Goal: Task Accomplishment & Management: Manage account settings

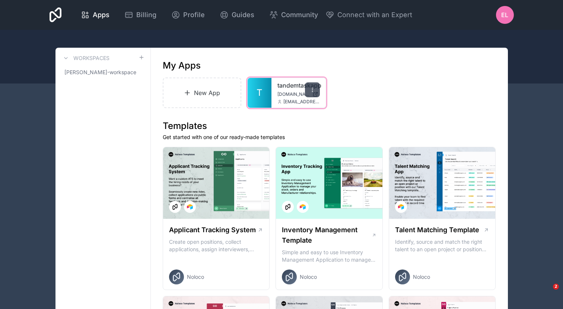
click at [314, 89] on icon at bounding box center [312, 90] width 6 height 6
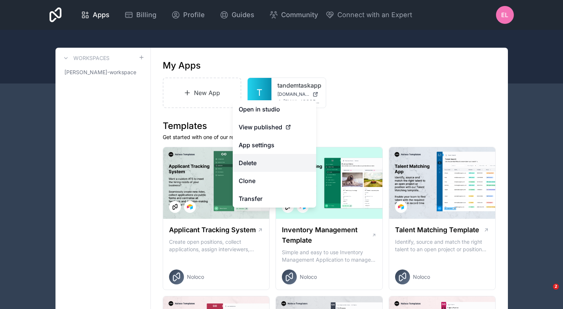
click at [255, 161] on button "Delete" at bounding box center [274, 163] width 83 height 18
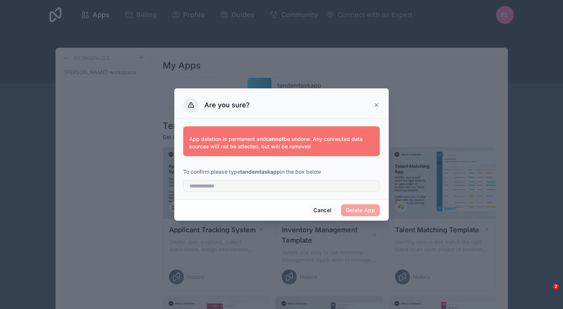
click at [296, 192] on div "App deletion is permanent and cannot be undone. Any connected data sources will…" at bounding box center [281, 157] width 197 height 71
click at [295, 187] on input "text" at bounding box center [281, 186] width 197 height 12
type input "**********"
click at [370, 210] on button "Delete App" at bounding box center [360, 210] width 39 height 12
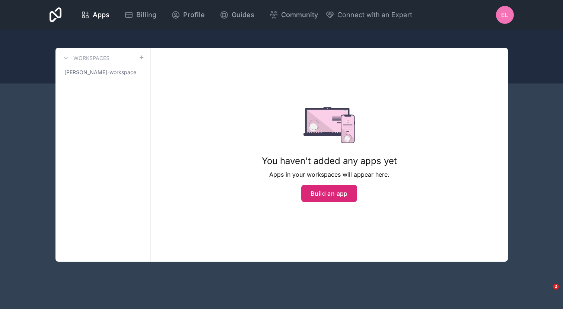
click at [330, 194] on button "Build an app" at bounding box center [329, 193] width 56 height 17
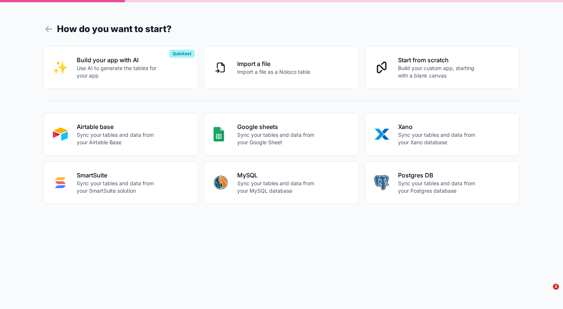
click at [287, 28] on h1 "How do you want to start?" at bounding box center [282, 28] width 476 height 13
click at [163, 139] on div "Airtable base Sync your tables and data from your Airtable Base" at bounding box center [133, 133] width 112 height 24
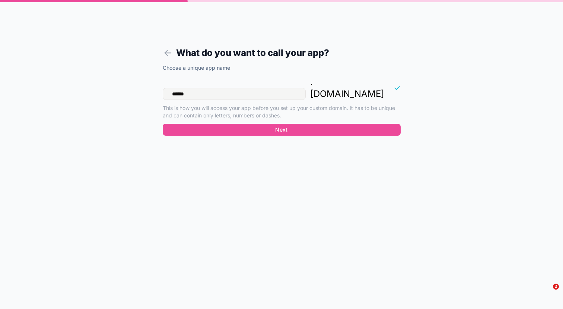
click at [244, 88] on input "******" at bounding box center [234, 94] width 143 height 12
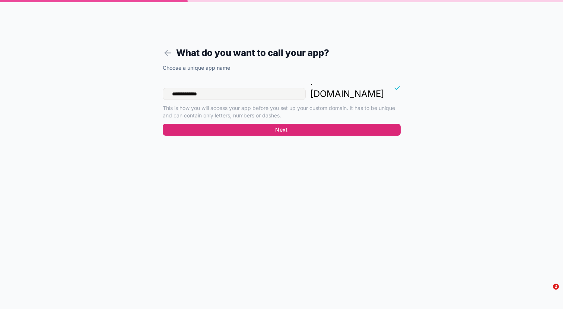
type input "**********"
click at [288, 124] on button "Next" at bounding box center [282, 130] width 238 height 12
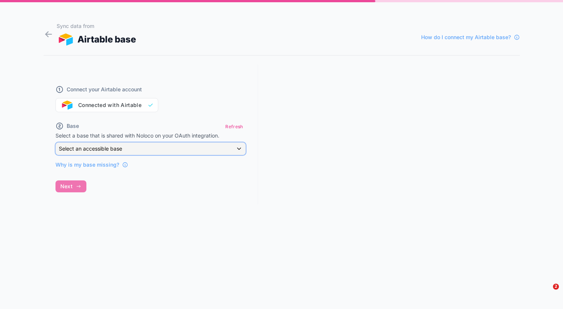
click at [159, 148] on div "Select an accessible base" at bounding box center [151, 149] width 190 height 12
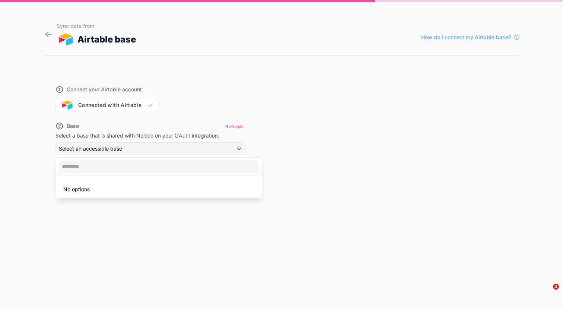
click at [134, 105] on div at bounding box center [281, 154] width 563 height 309
click at [129, 105] on div "Connect your Airtable account Connected with Airtable" at bounding box center [150, 94] width 190 height 36
click at [238, 128] on button "Refresh" at bounding box center [234, 126] width 23 height 11
click at [101, 104] on div "Connect your Airtable account Connected with Airtable" at bounding box center [150, 94] width 190 height 36
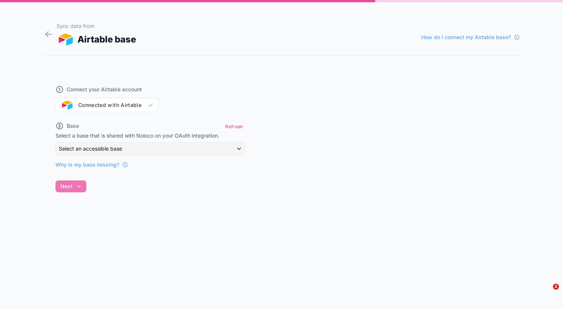
click at [101, 104] on div "Connect your Airtable account Connected with Airtable" at bounding box center [150, 94] width 190 height 36
click at [140, 107] on div "Connect your Airtable account Connected with Airtable" at bounding box center [150, 94] width 190 height 36
click at [243, 98] on div "Connect your Airtable account Connected with Airtable" at bounding box center [150, 94] width 190 height 36
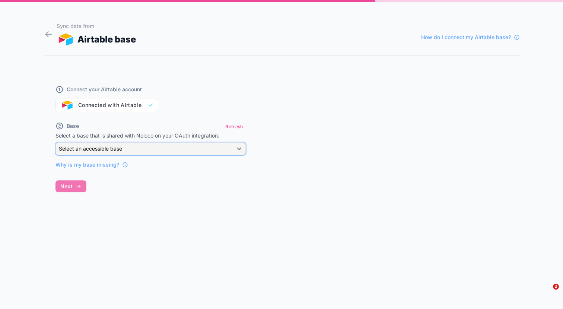
click at [172, 150] on div "Select an accessible base" at bounding box center [151, 149] width 190 height 12
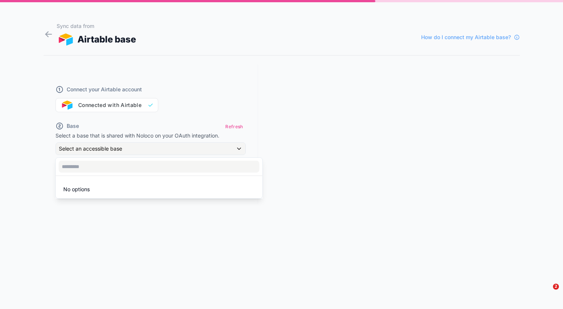
click at [172, 150] on div at bounding box center [281, 154] width 563 height 309
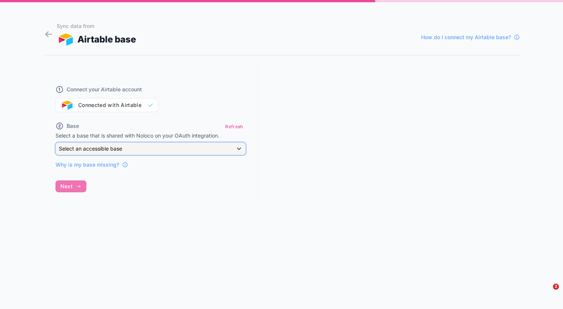
click at [172, 150] on div "Select an accessible base" at bounding box center [151, 149] width 190 height 12
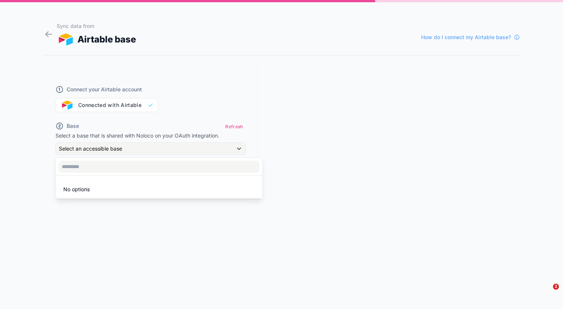
click at [218, 111] on div at bounding box center [281, 154] width 563 height 309
click at [118, 107] on div "Connect your Airtable account Connected with Airtable" at bounding box center [150, 94] width 190 height 36
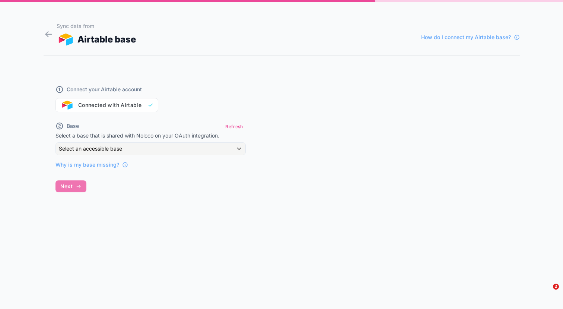
click at [212, 108] on div "Connect your Airtable account Connected with Airtable" at bounding box center [150, 94] width 190 height 36
click at [42, 30] on div "Sync data from Airtable base How do I connect my Airtable base? Connect your Ai…" at bounding box center [281, 154] width 563 height 309
click at [50, 35] on icon at bounding box center [49, 34] width 10 height 10
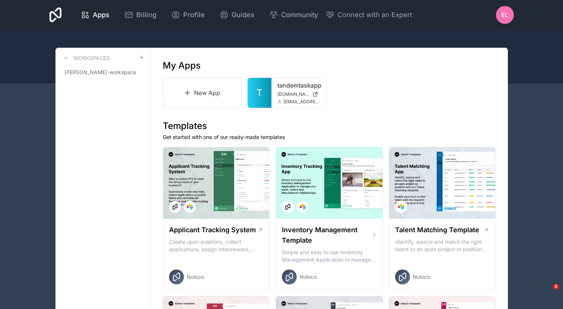
click at [509, 23] on div "EL" at bounding box center [505, 15] width 18 height 18
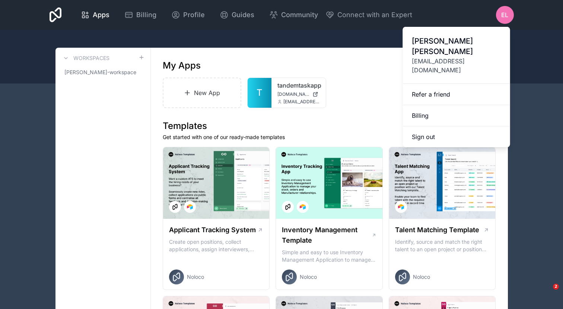
click at [311, 35] on div at bounding box center [281, 57] width 563 height 54
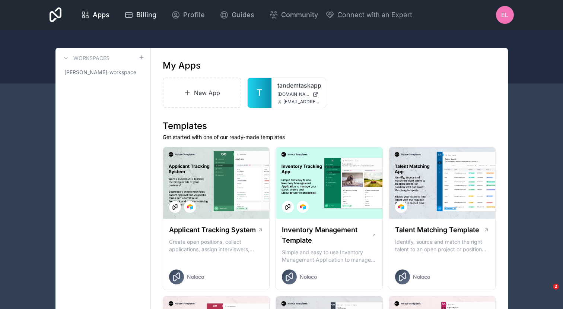
click at [145, 18] on span "Billing" at bounding box center [146, 15] width 20 height 10
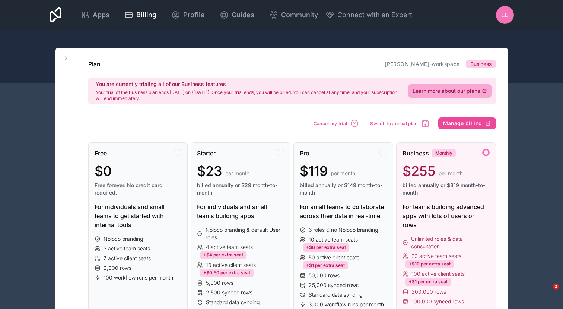
click at [506, 22] on div "EL" at bounding box center [505, 15] width 18 height 18
click at [190, 17] on span "Profile" at bounding box center [194, 15] width 22 height 10
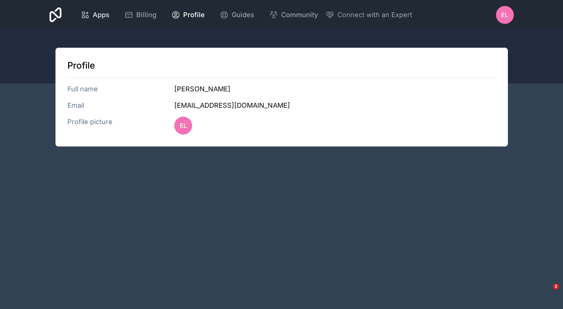
click at [100, 19] on span "Apps" at bounding box center [101, 15] width 17 height 10
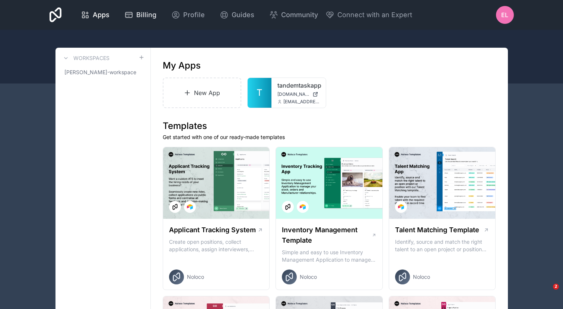
click at [143, 16] on span "Billing" at bounding box center [146, 15] width 20 height 10
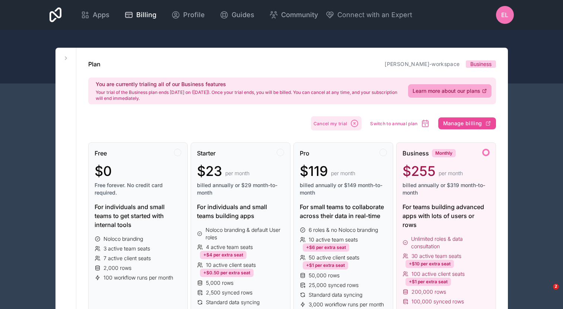
click at [330, 128] on button "Cancel my trial" at bounding box center [336, 123] width 51 height 14
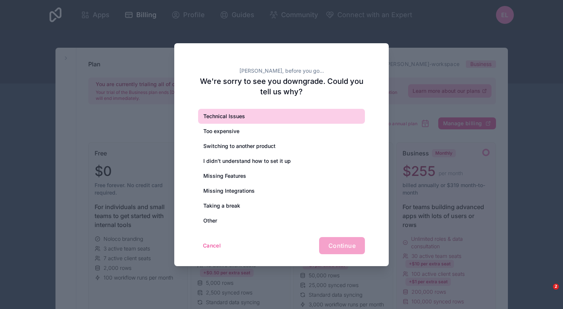
click at [280, 112] on div "Technical Issues" at bounding box center [281, 116] width 167 height 15
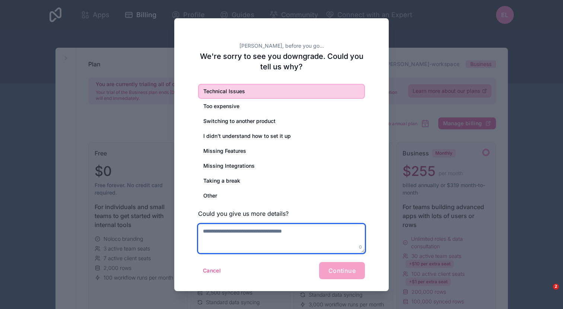
click at [293, 237] on textarea at bounding box center [281, 238] width 167 height 29
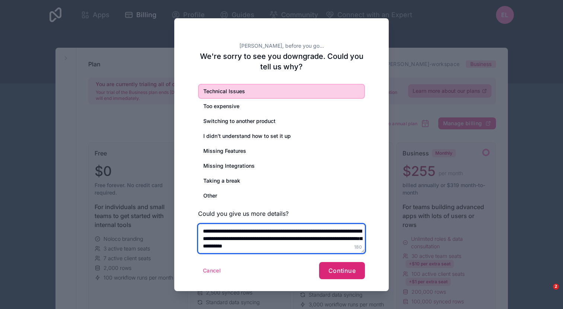
type textarea "**********"
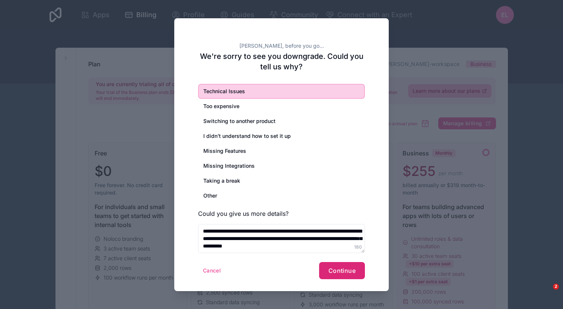
click at [336, 271] on span "Continue" at bounding box center [341, 270] width 27 height 7
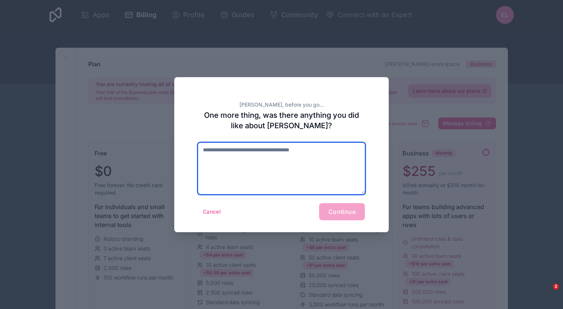
click at [281, 169] on textarea at bounding box center [281, 168] width 167 height 51
type textarea "**********"
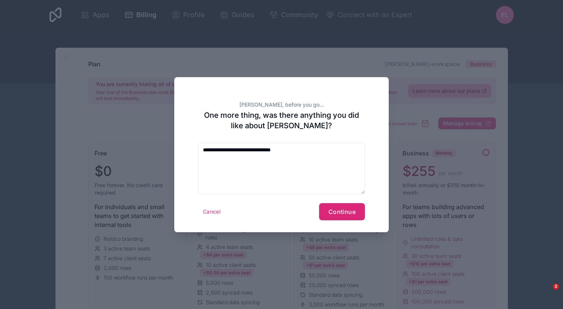
click at [348, 207] on button "Continue" at bounding box center [342, 211] width 46 height 17
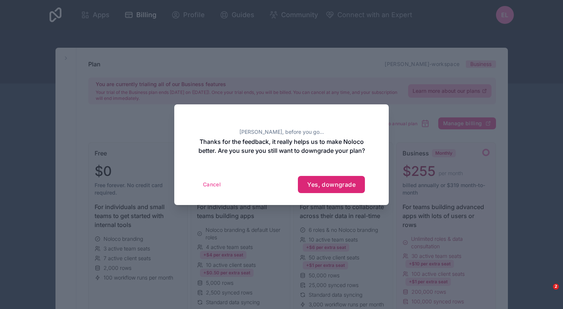
drag, startPoint x: 342, startPoint y: 186, endPoint x: 381, endPoint y: 131, distance: 67.1
click at [381, 131] on div "[PERSON_NAME], before you go... Thanks for the feedback, it really helps us to …" at bounding box center [281, 154] width 214 height 101
click at [335, 188] on span "Yes, downgrade" at bounding box center [331, 184] width 48 height 7
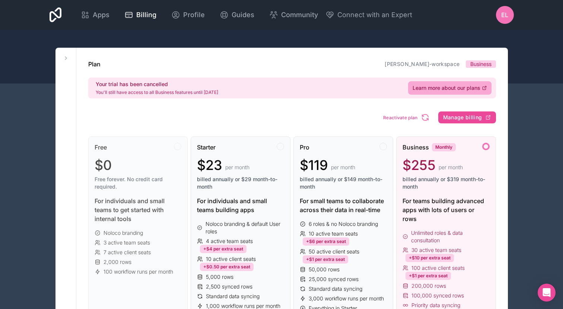
drag, startPoint x: 340, startPoint y: 55, endPoint x: 403, endPoint y: 59, distance: 62.7
click at [505, 16] on span "EL" at bounding box center [504, 14] width 7 height 9
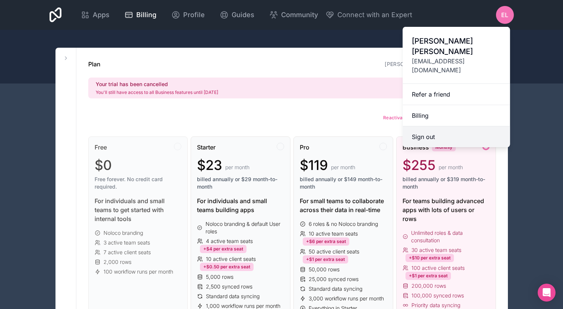
click at [436, 126] on button "Sign out" at bounding box center [456, 136] width 107 height 21
